Goal: Task Accomplishment & Management: Manage account settings

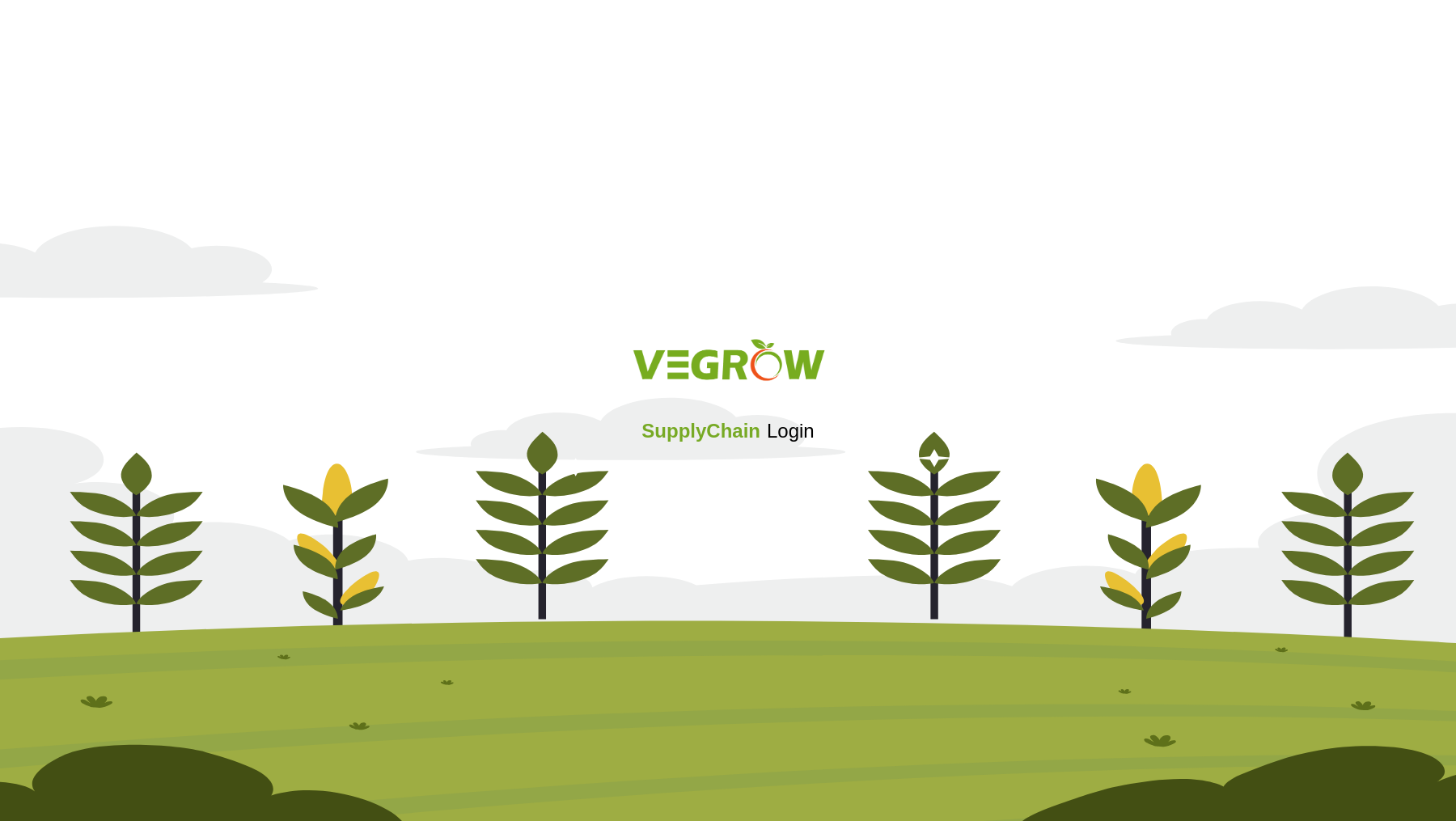
click at [682, 441] on span "SupplyChain" at bounding box center [701, 431] width 119 height 22
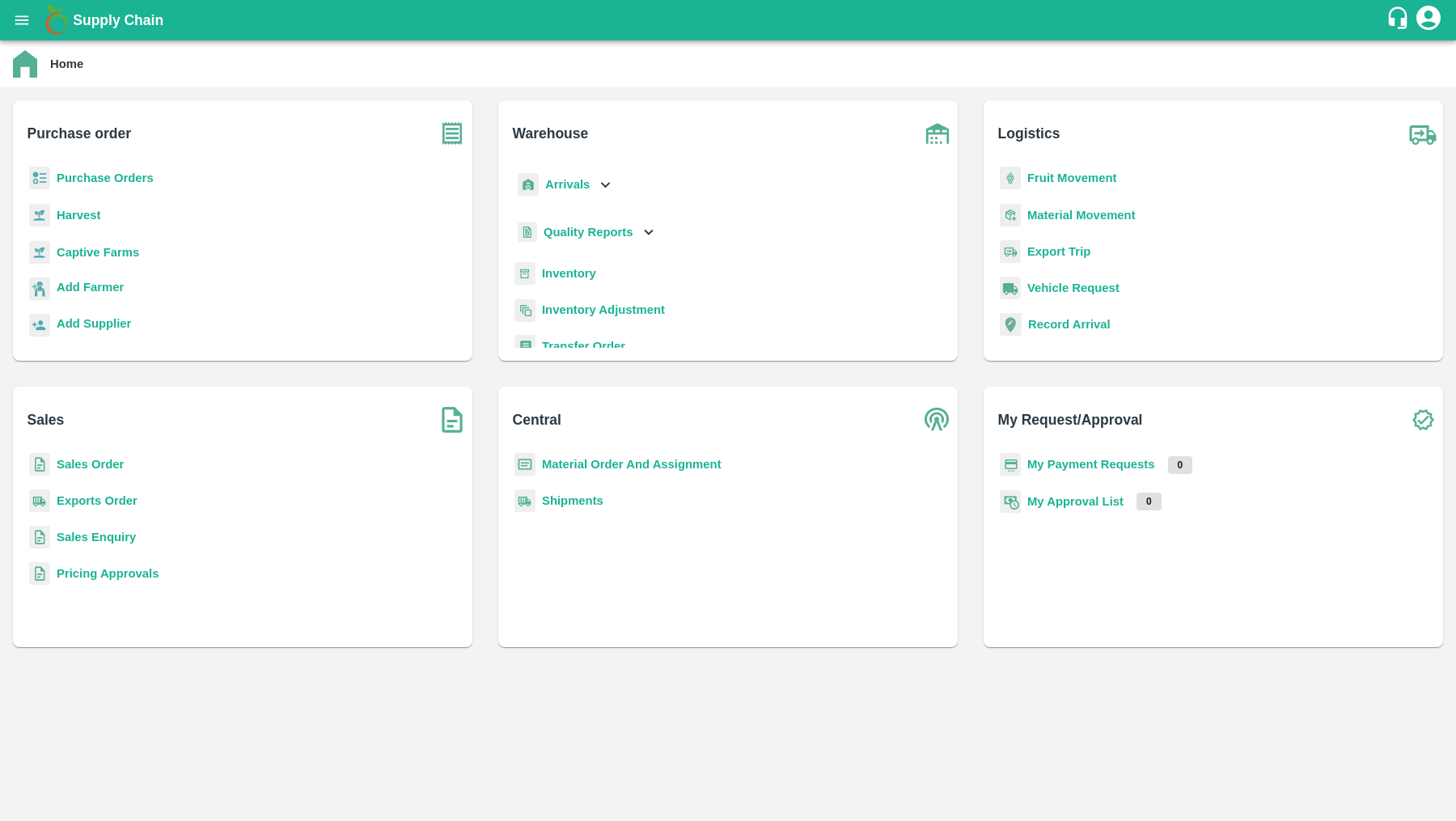
click at [73, 462] on b "Sales Order" at bounding box center [90, 464] width 67 height 13
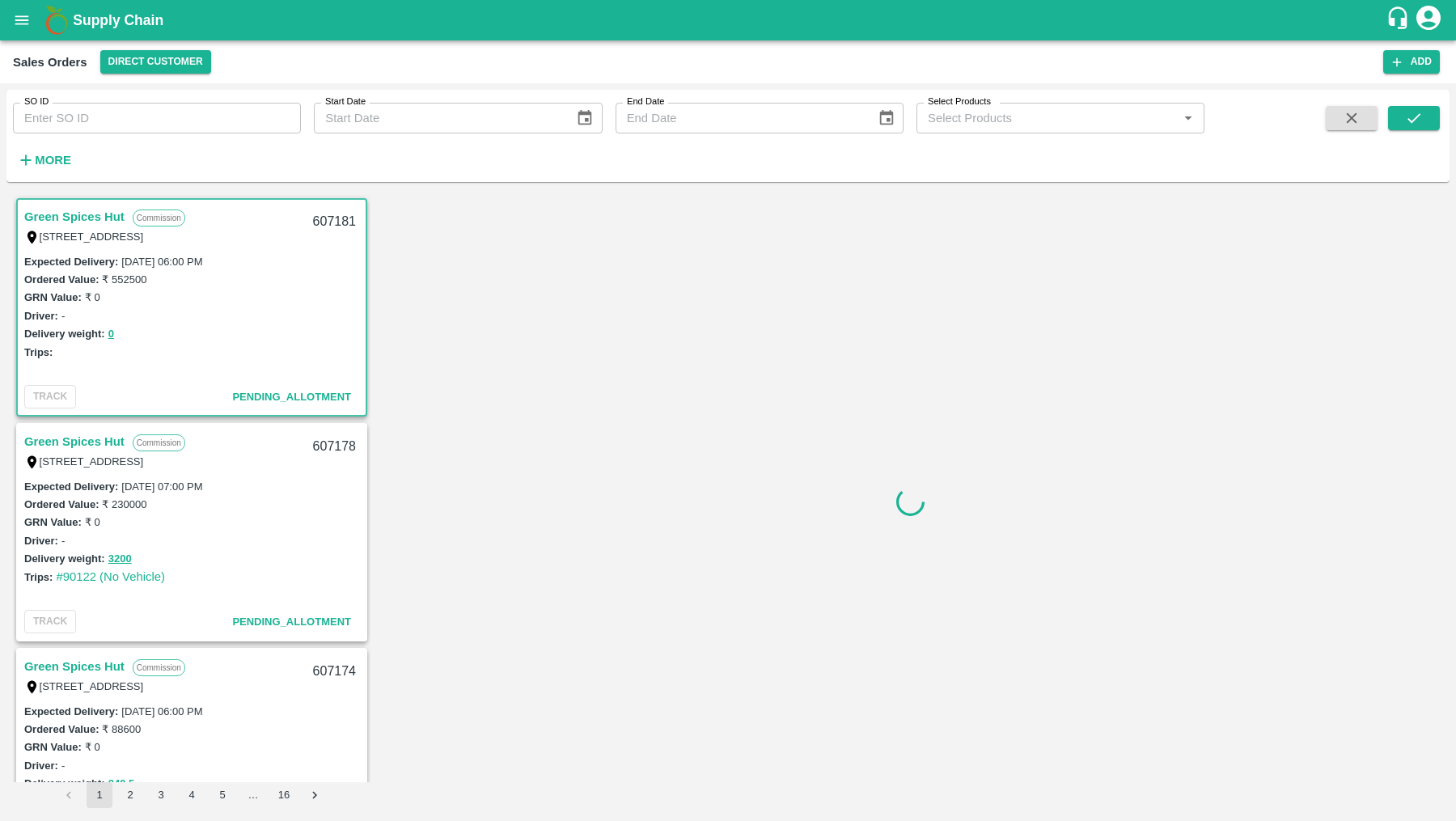
click at [170, 135] on div "SO ID SO ID Start Date Start Date End Date End Date Select Products Select Prod…" at bounding box center [602, 132] width 1204 height 84
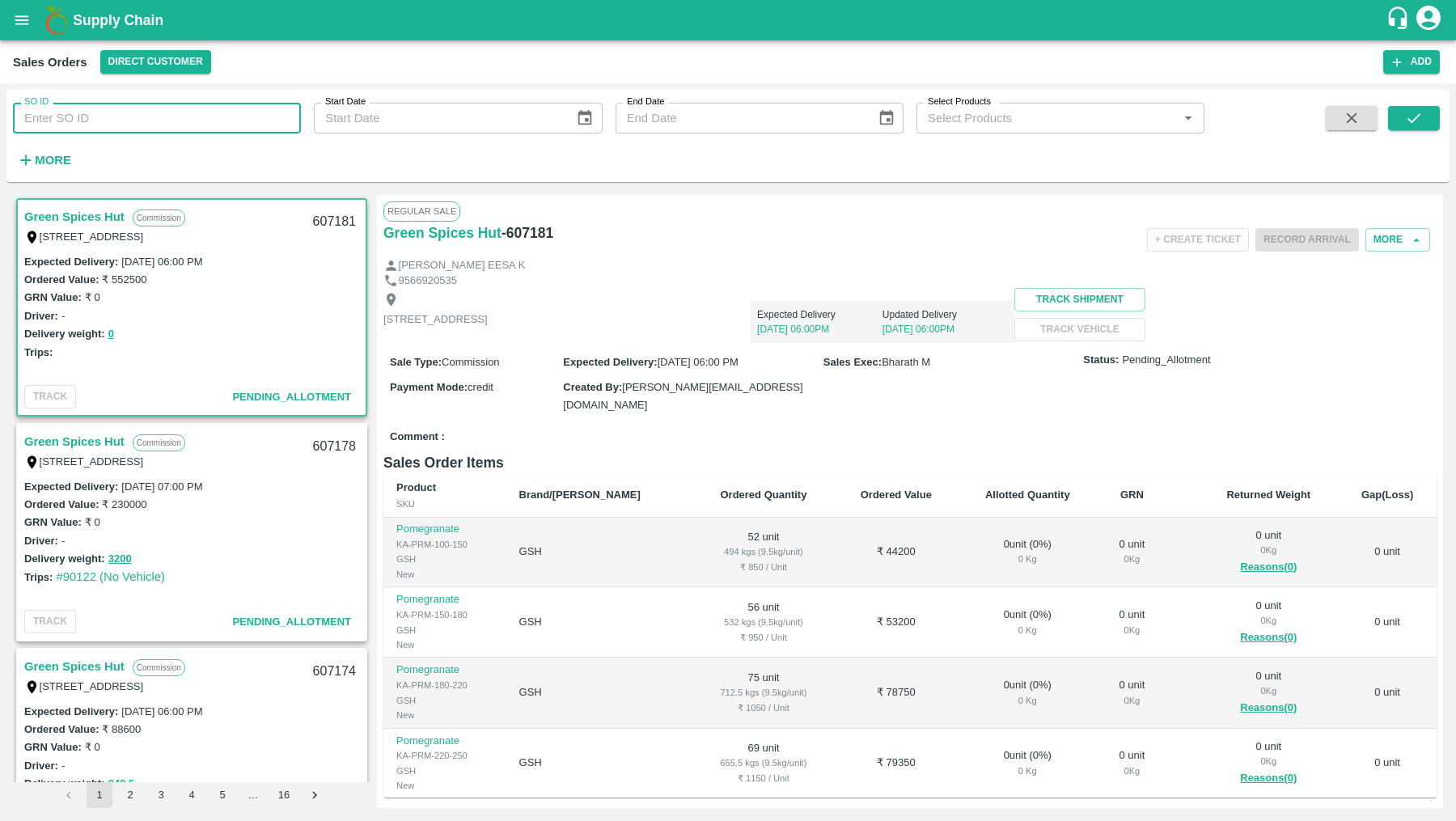
click at [172, 113] on input "SO ID" at bounding box center [156, 118] width 288 height 31
paste input "606866"
type input "606866"
click at [1413, 111] on icon "submit" at bounding box center [1413, 117] width 17 height 17
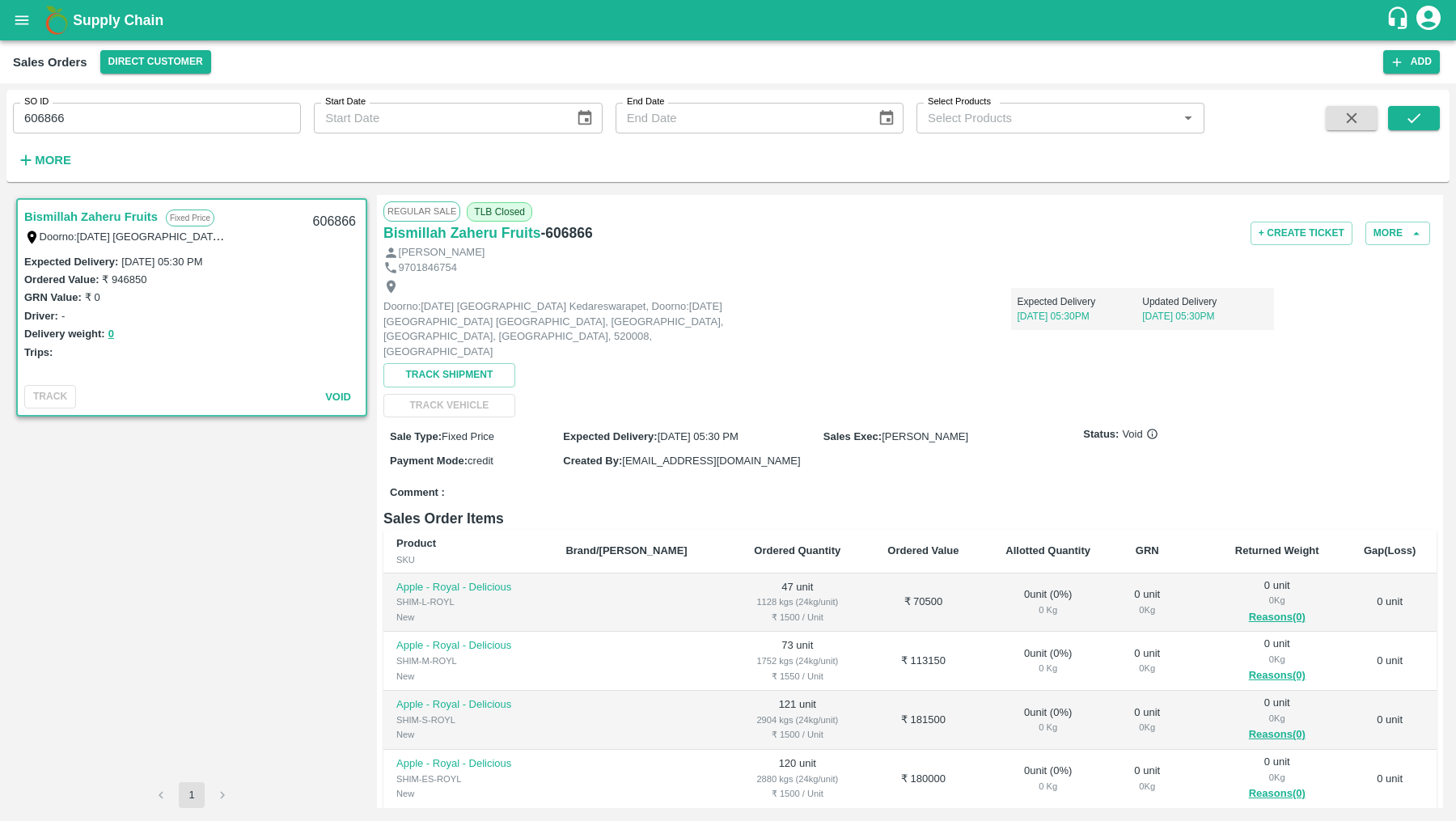
click at [561, 219] on div "Regular Sale TLB Closed" at bounding box center [910, 211] width 1052 height 19
click at [504, 219] on span "TLB Closed" at bounding box center [500, 211] width 66 height 19
click at [504, 215] on span "TLB Closed" at bounding box center [500, 211] width 66 height 19
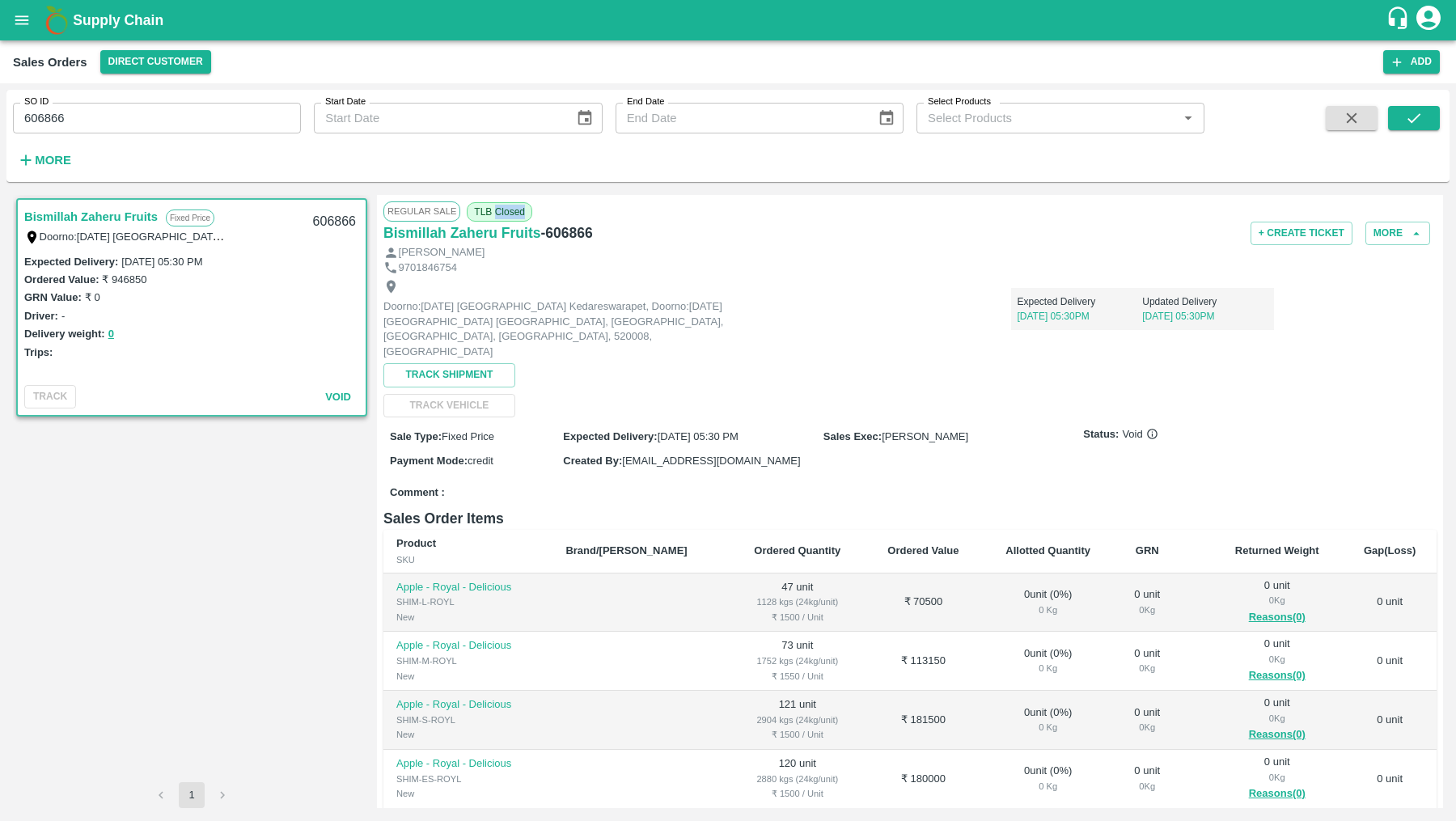
click at [504, 215] on span "TLB Closed" at bounding box center [500, 211] width 66 height 19
click at [481, 212] on span "TLB Closed" at bounding box center [500, 211] width 66 height 19
click at [576, 232] on h6 "- 606866" at bounding box center [566, 232] width 52 height 23
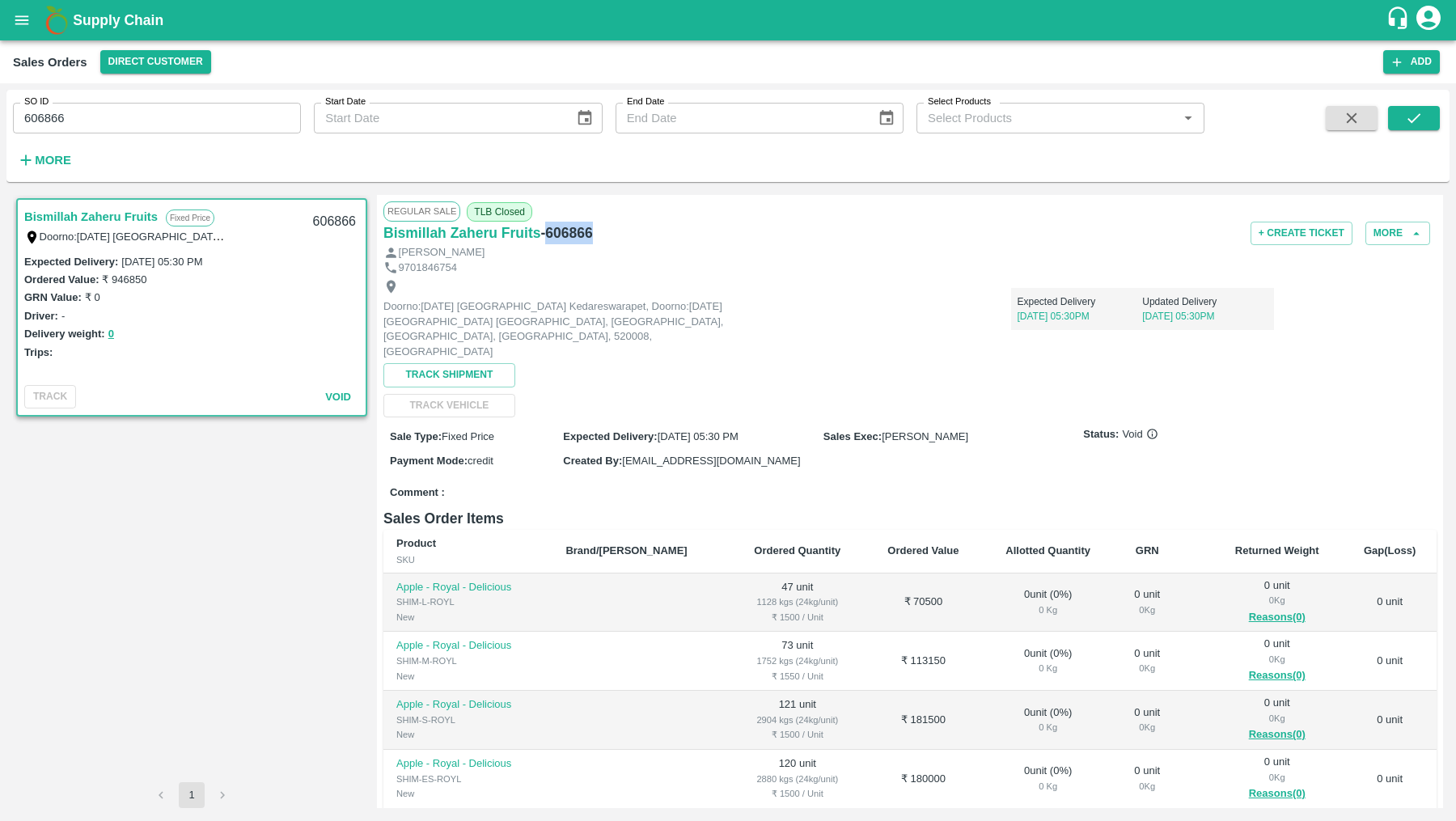
click at [576, 232] on h6 "- 606866" at bounding box center [566, 232] width 52 height 23
copy h6 "606866"
click at [1148, 427] on icon at bounding box center [1151, 433] width 12 height 12
click at [1150, 427] on icon at bounding box center [1151, 433] width 12 height 12
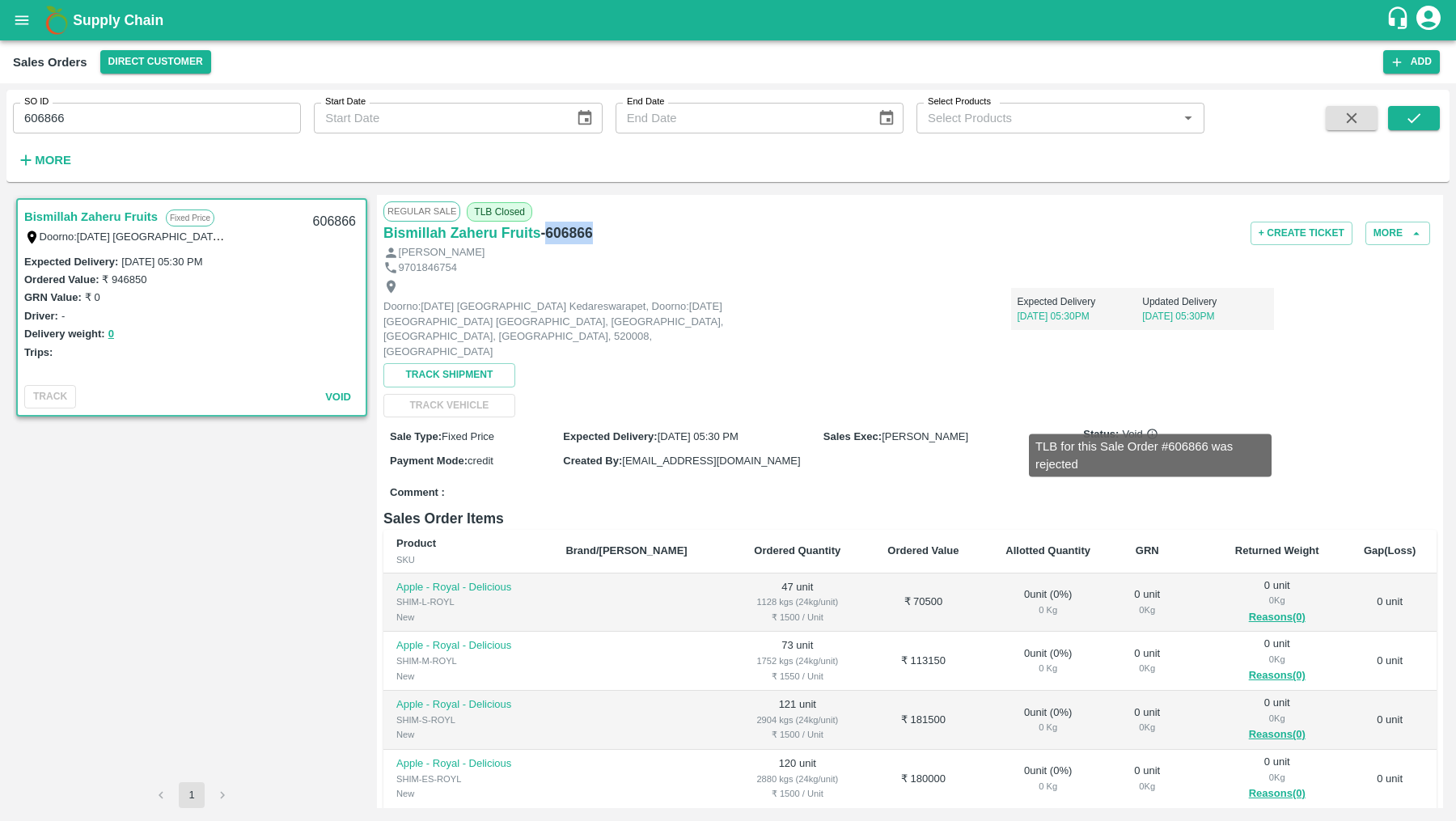
click at [1150, 427] on icon at bounding box center [1151, 433] width 12 height 12
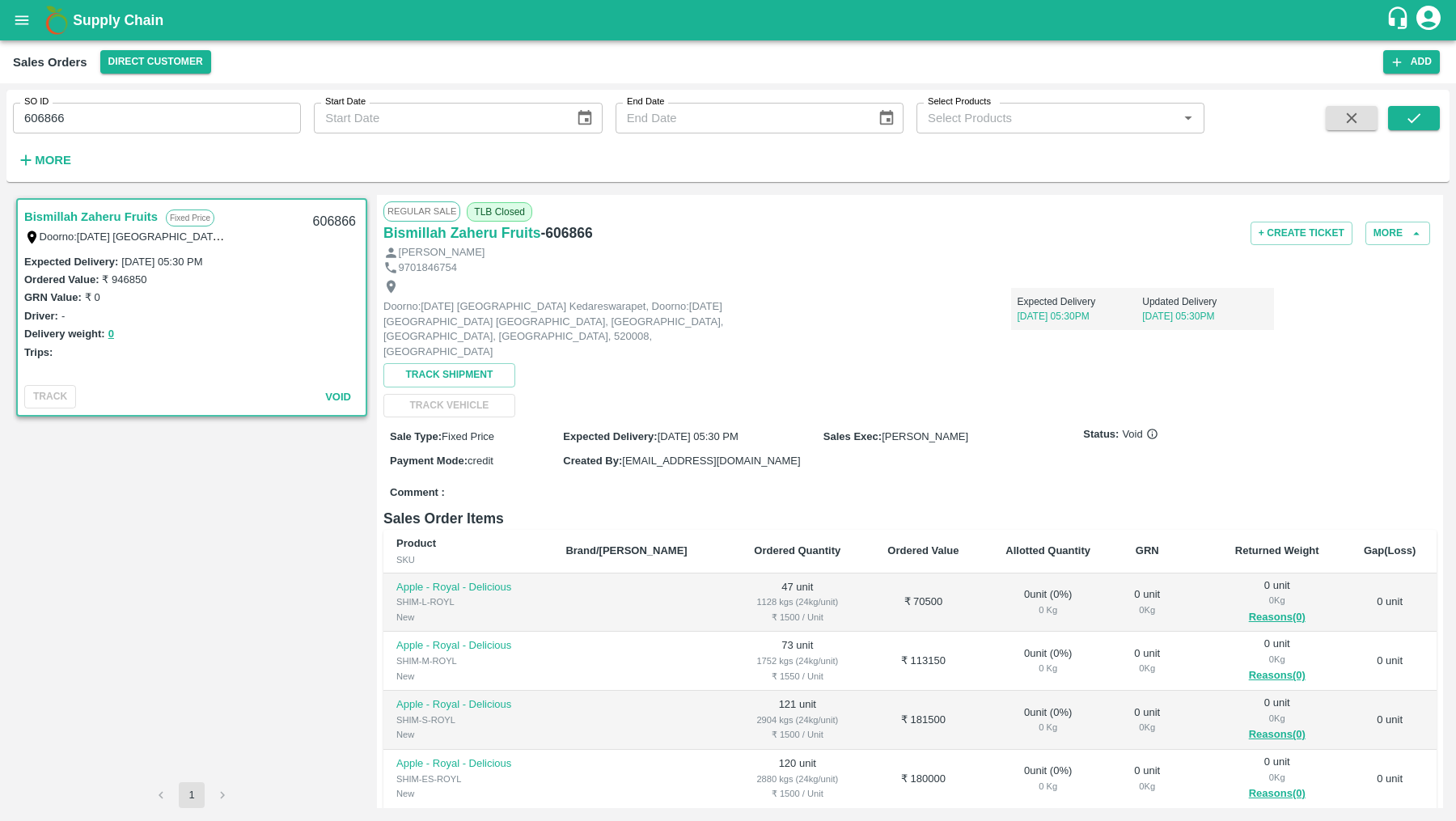
click at [1149, 427] on span "Void" at bounding box center [1139, 435] width 36 height 16
click at [1149, 427] on icon at bounding box center [1151, 433] width 12 height 12
click at [484, 212] on span "TLB Closed" at bounding box center [500, 211] width 66 height 19
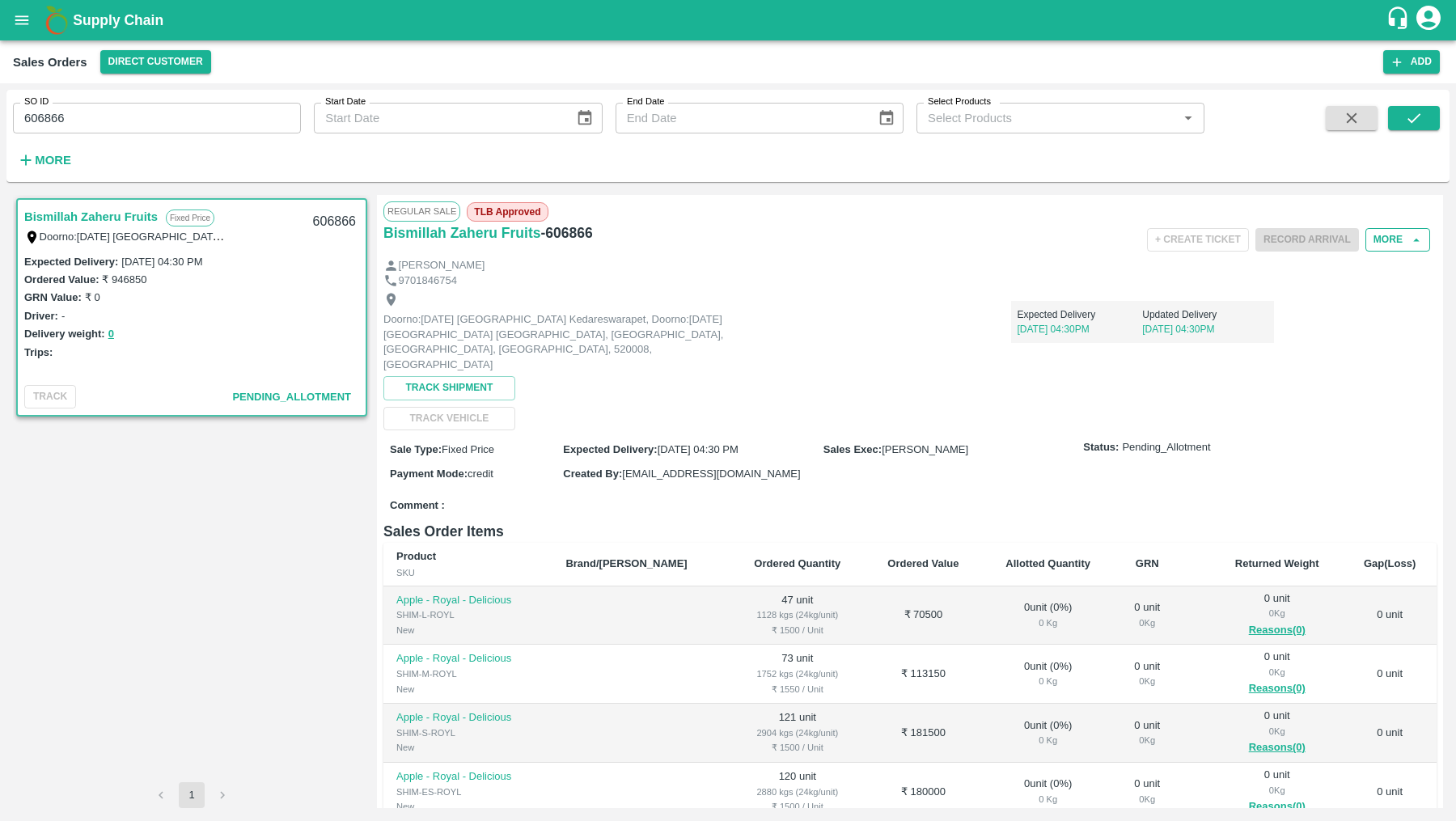
click at [1365, 250] on button "More" at bounding box center [1397, 240] width 65 height 24
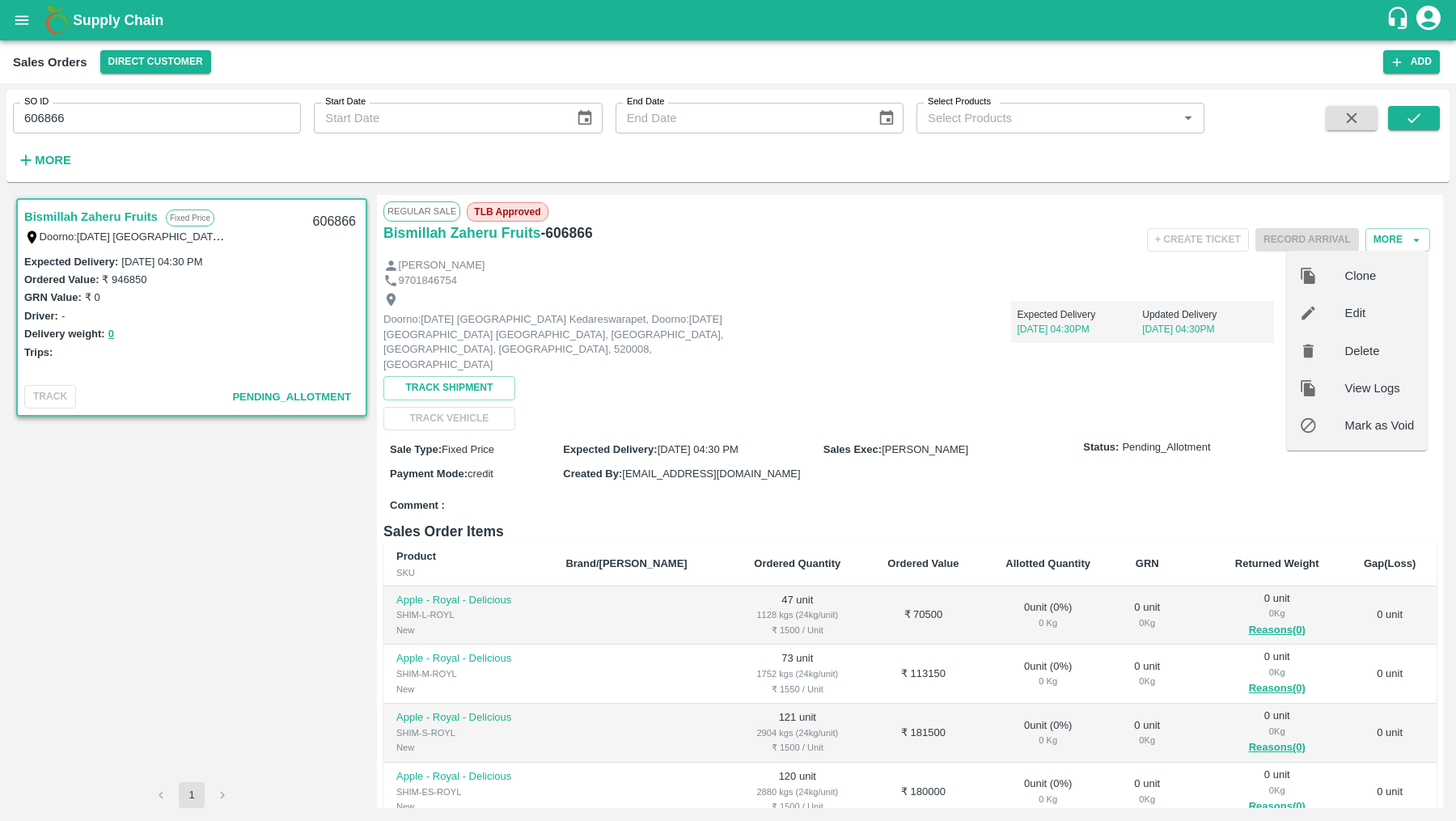
click at [1320, 308] on div at bounding box center [1321, 312] width 45 height 17
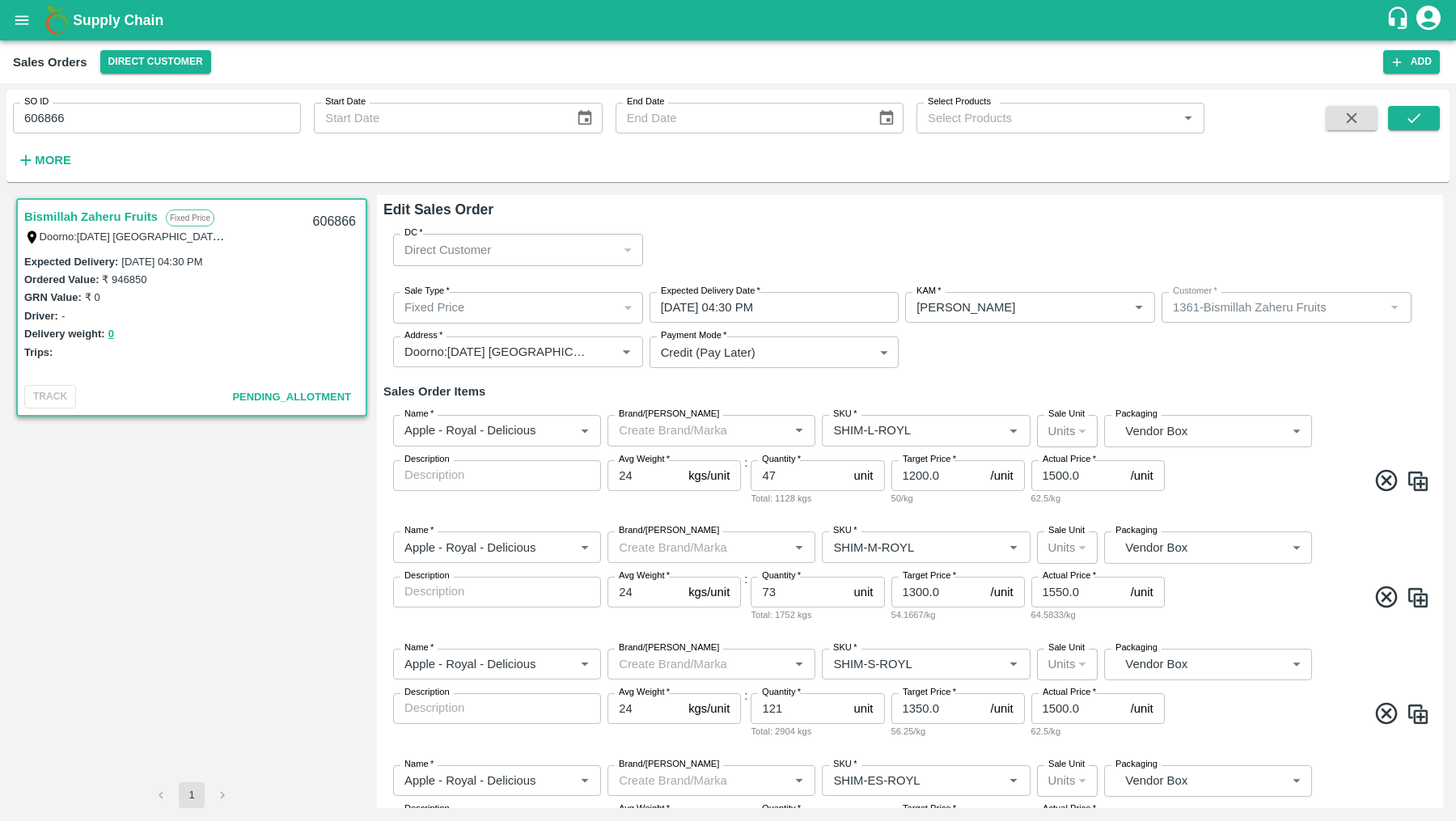
scroll to position [449, 0]
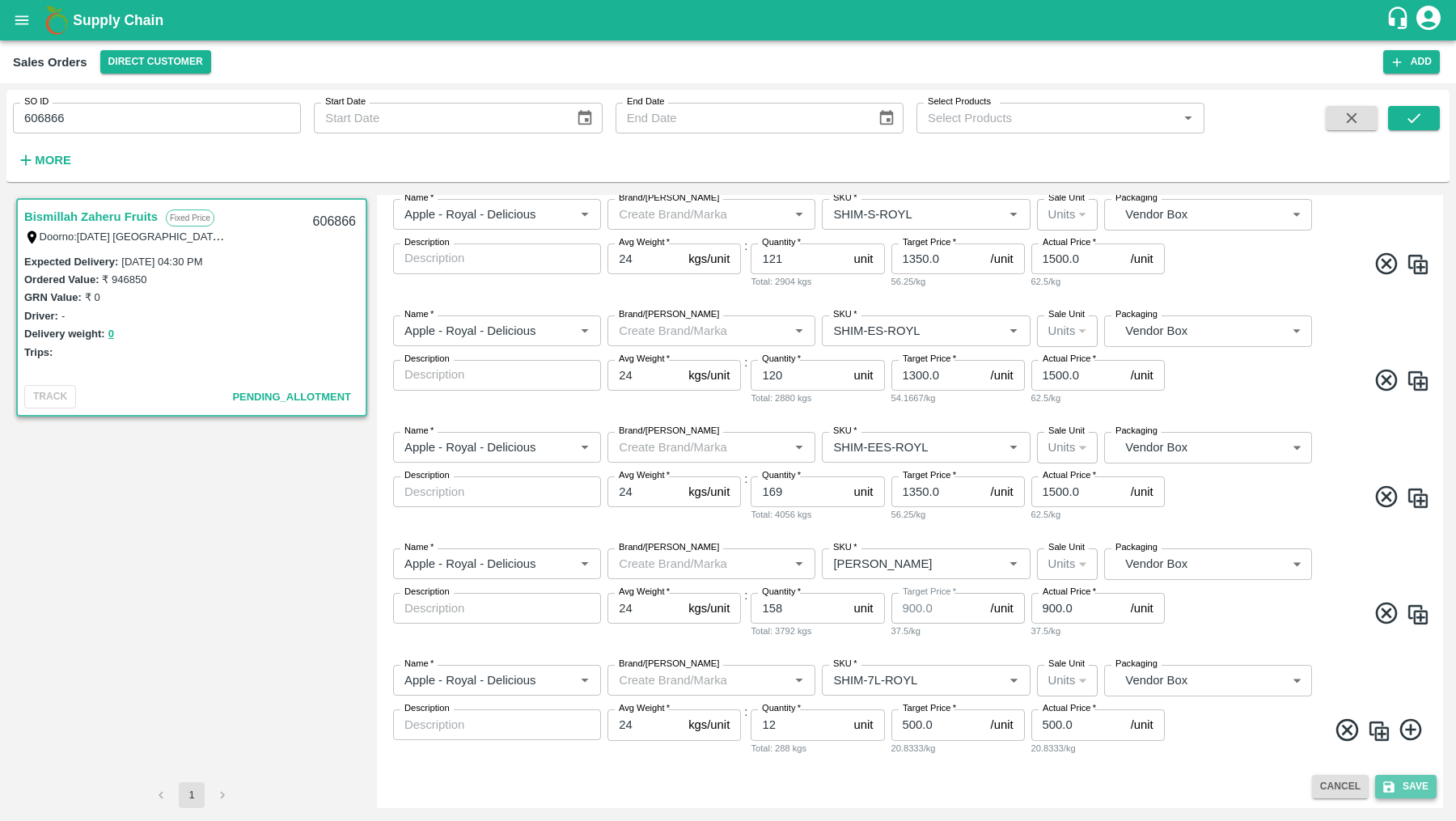
click at [1411, 789] on button "Save" at bounding box center [1405, 787] width 61 height 24
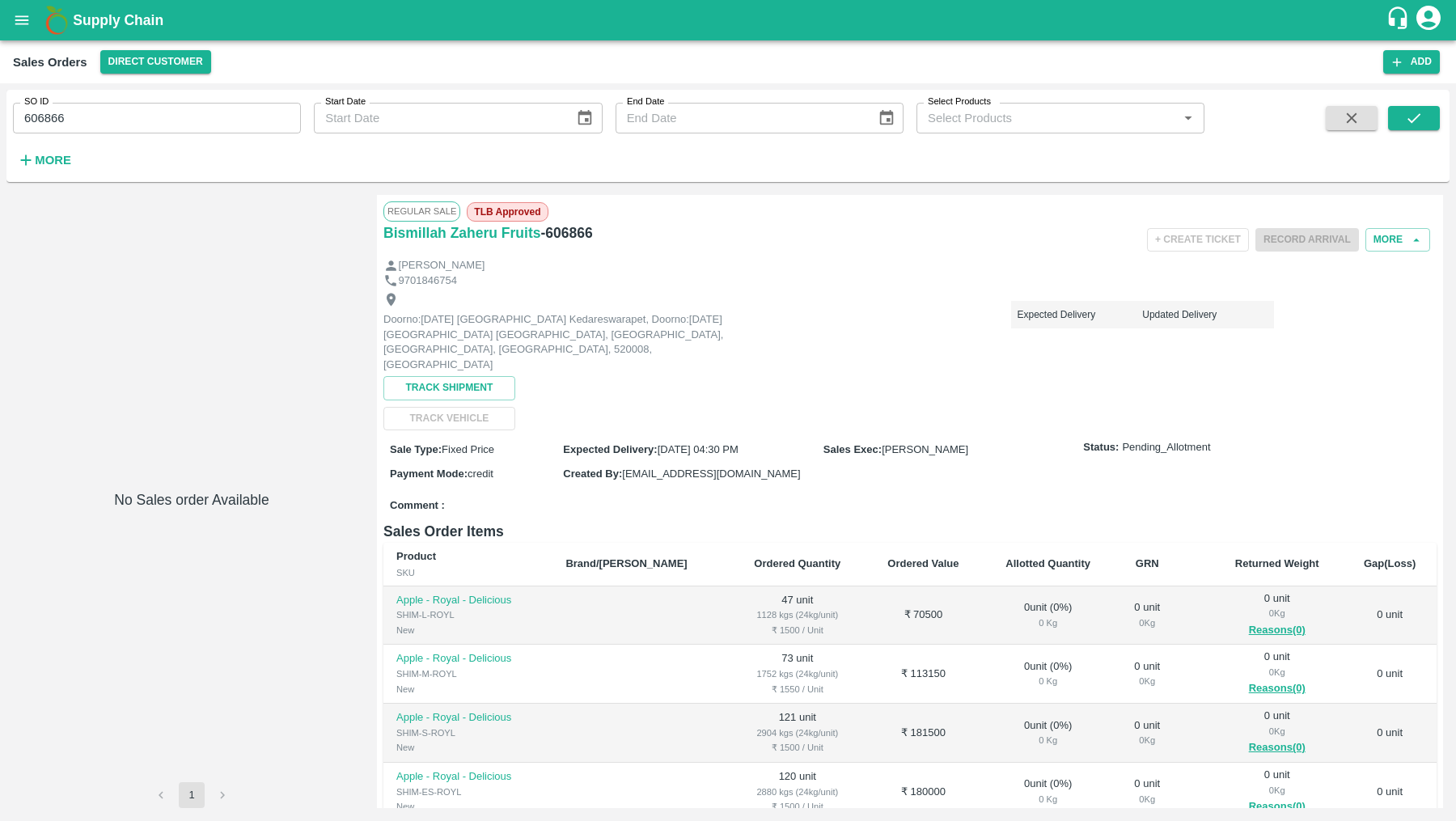
scroll to position [226, 0]
